Goal: Transaction & Acquisition: Obtain resource

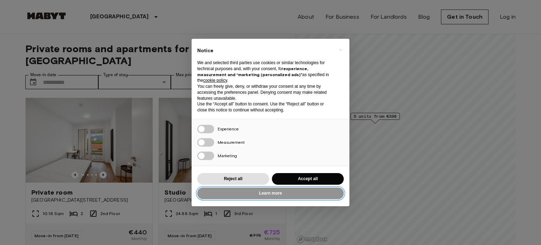
click at [254, 191] on button "Learn more" at bounding box center [270, 193] width 147 height 12
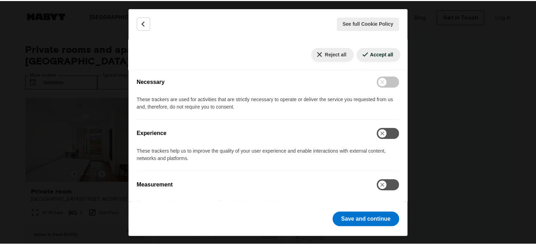
scroll to position [141, 0]
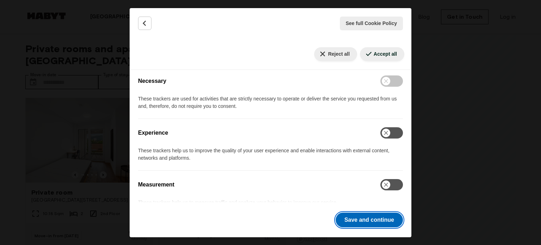
click at [354, 216] on button "Save and continue" at bounding box center [369, 219] width 67 height 15
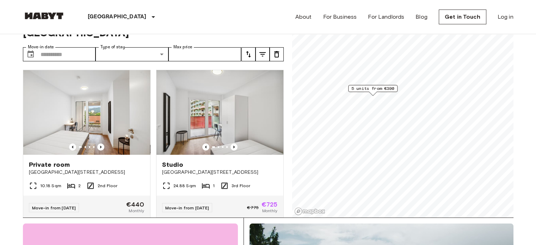
scroll to position [70, 0]
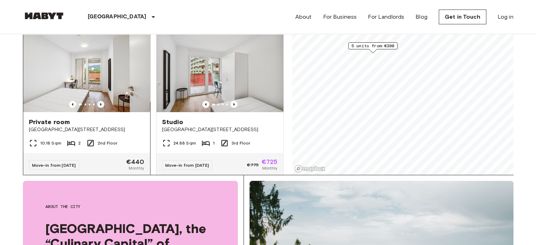
click at [100, 101] on icon "Previous image" at bounding box center [100, 104] width 7 height 7
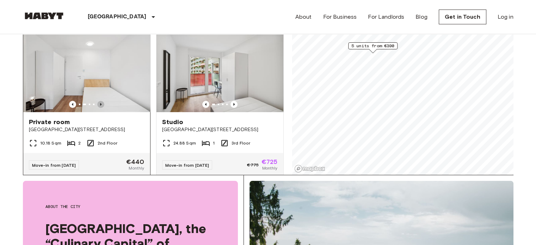
click at [100, 101] on icon "Previous image" at bounding box center [100, 104] width 7 height 7
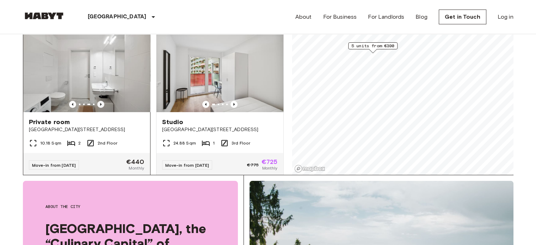
click at [100, 101] on icon "Previous image" at bounding box center [100, 104] width 7 height 7
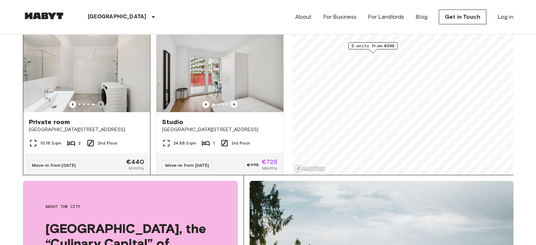
click at [100, 101] on icon "Previous image" at bounding box center [100, 104] width 7 height 7
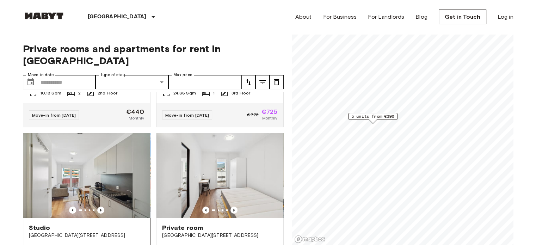
scroll to position [0, 0]
